Goal: Find specific page/section

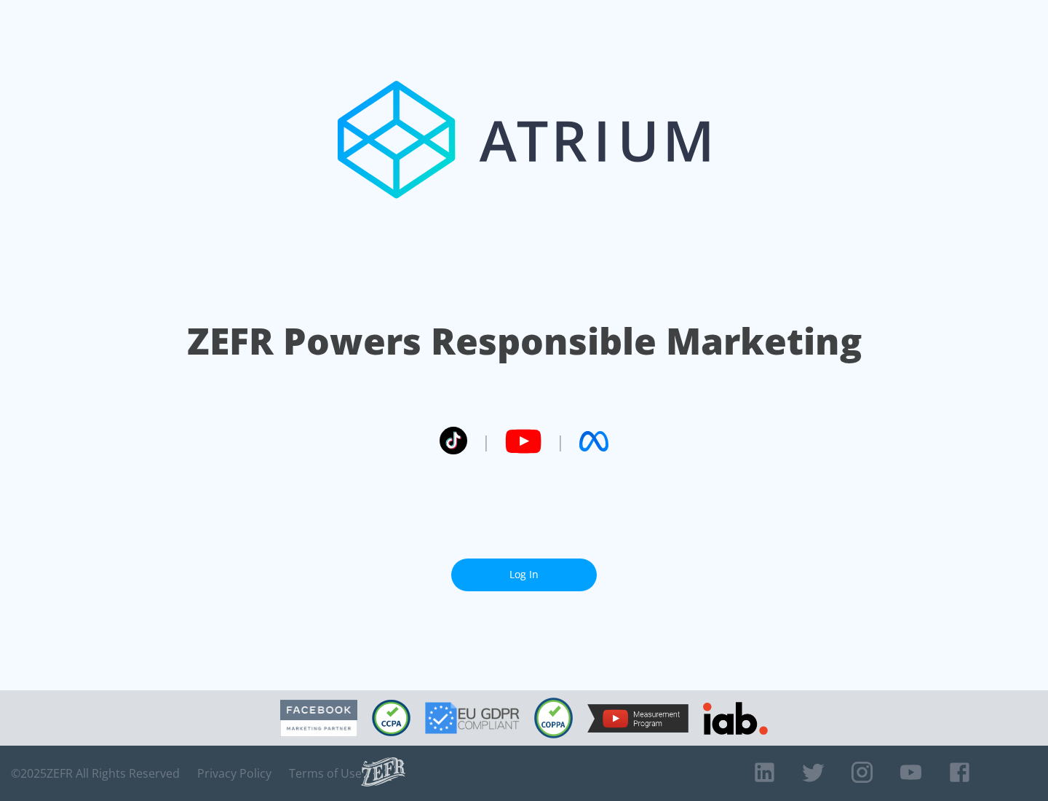
click at [524, 574] on link "Log In" at bounding box center [524, 574] width 146 height 33
